Goal: Information Seeking & Learning: Check status

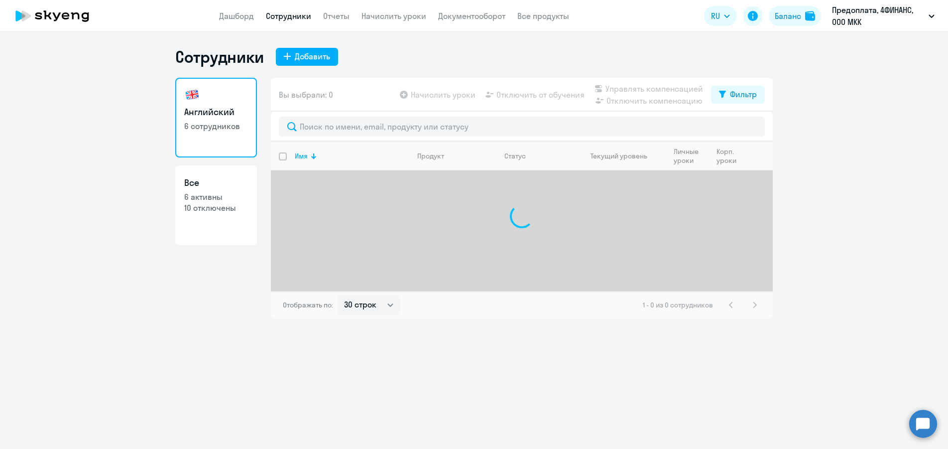
select select "30"
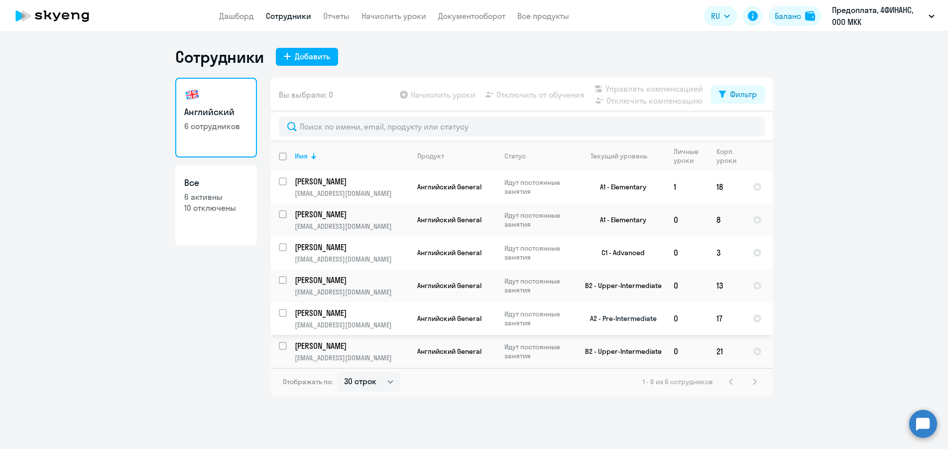
click at [384, 312] on p "[PERSON_NAME]" at bounding box center [351, 312] width 113 height 11
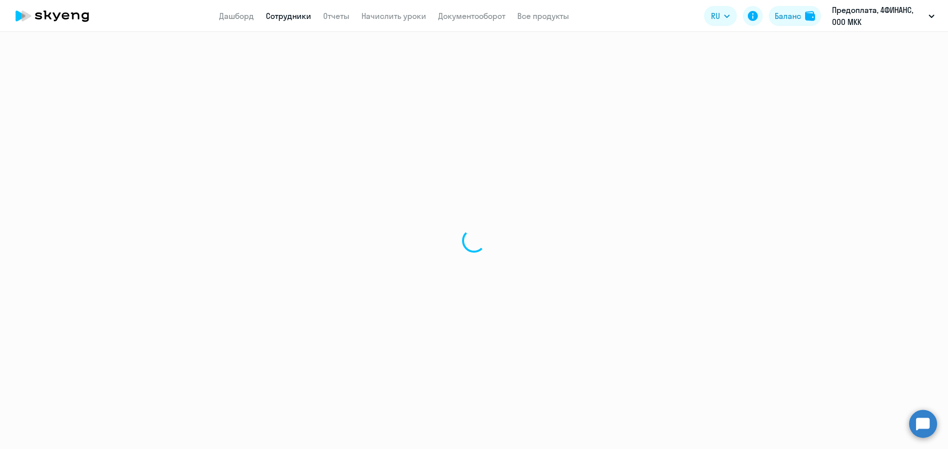
select select "english"
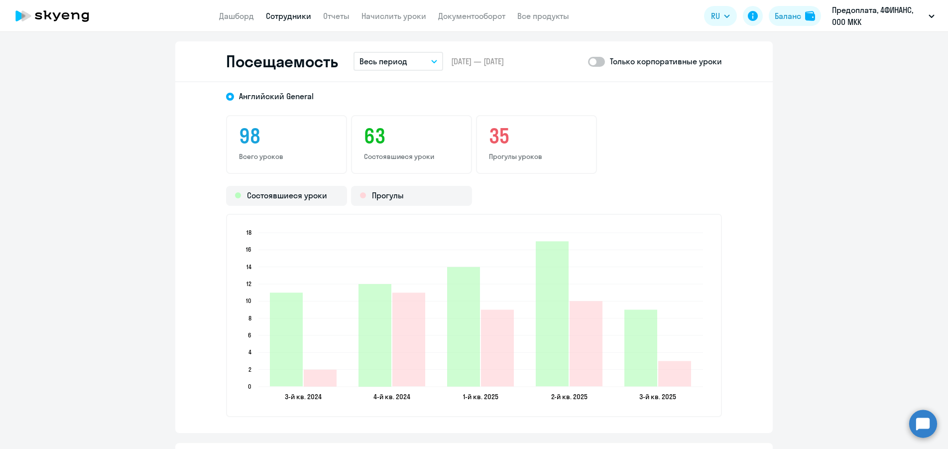
scroll to position [1195, 0]
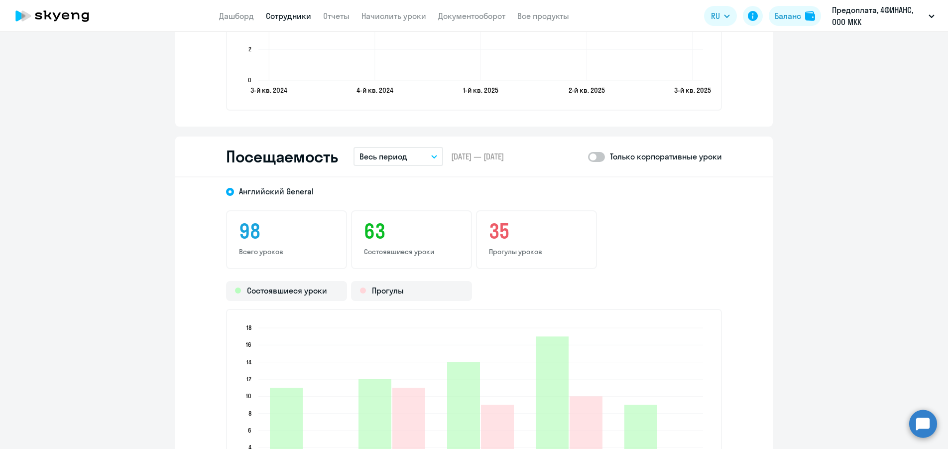
click at [393, 152] on p "Весь период" at bounding box center [383, 156] width 48 height 12
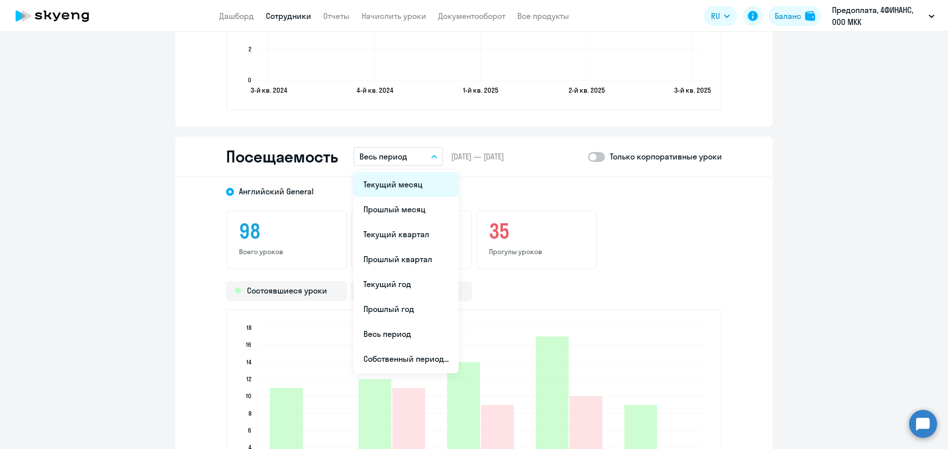
click at [395, 186] on li "Текущий месяц" at bounding box center [406, 184] width 105 height 25
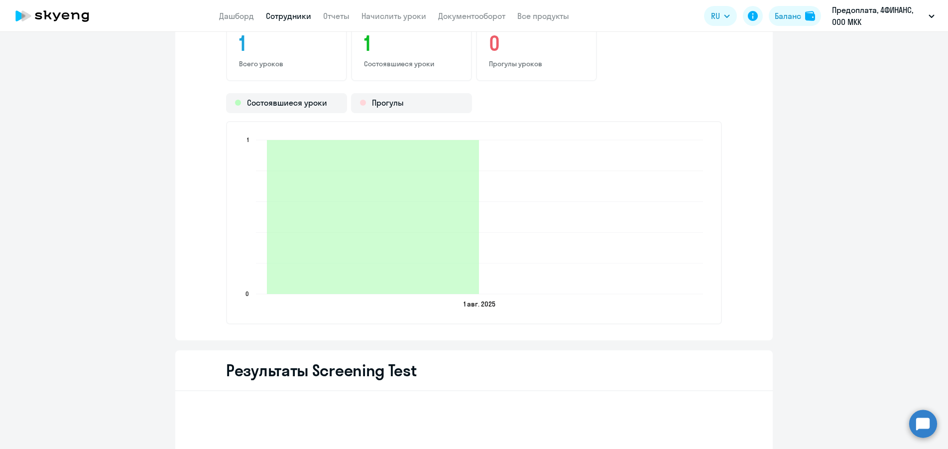
scroll to position [1394, 0]
